Goal: Transaction & Acquisition: Purchase product/service

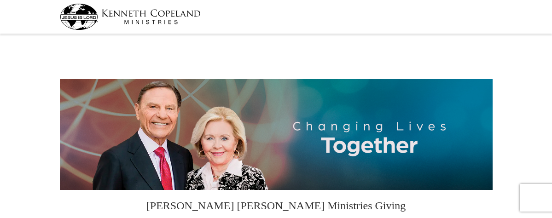
select select "CA"
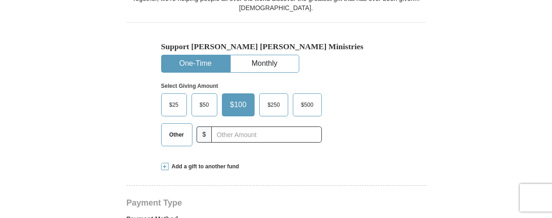
click at [203, 112] on span "$50" at bounding box center [204, 105] width 18 height 14
click at [0, 0] on input "$50" at bounding box center [0, 0] width 0 height 0
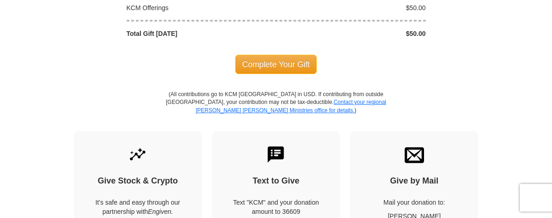
scroll to position [875, 0]
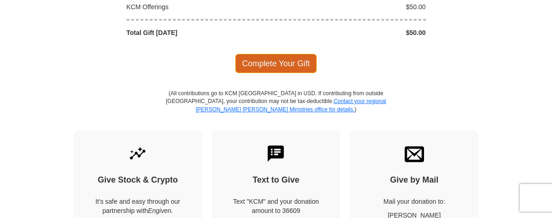
click at [248, 73] on span "Complete Your Gift" at bounding box center [276, 63] width 82 height 19
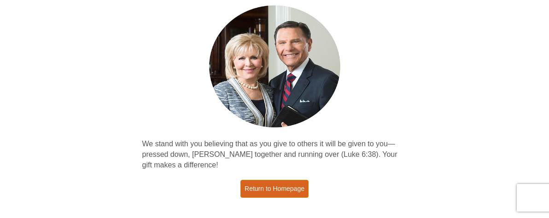
scroll to position [92, 0]
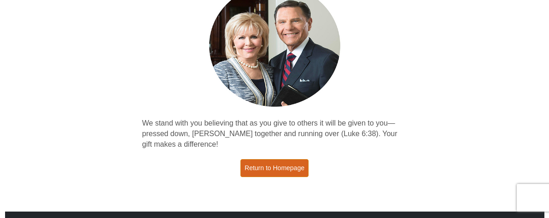
click at [268, 173] on link "Return to Homepage" at bounding box center [274, 168] width 68 height 18
